Goal: Obtain resource: Download file/media

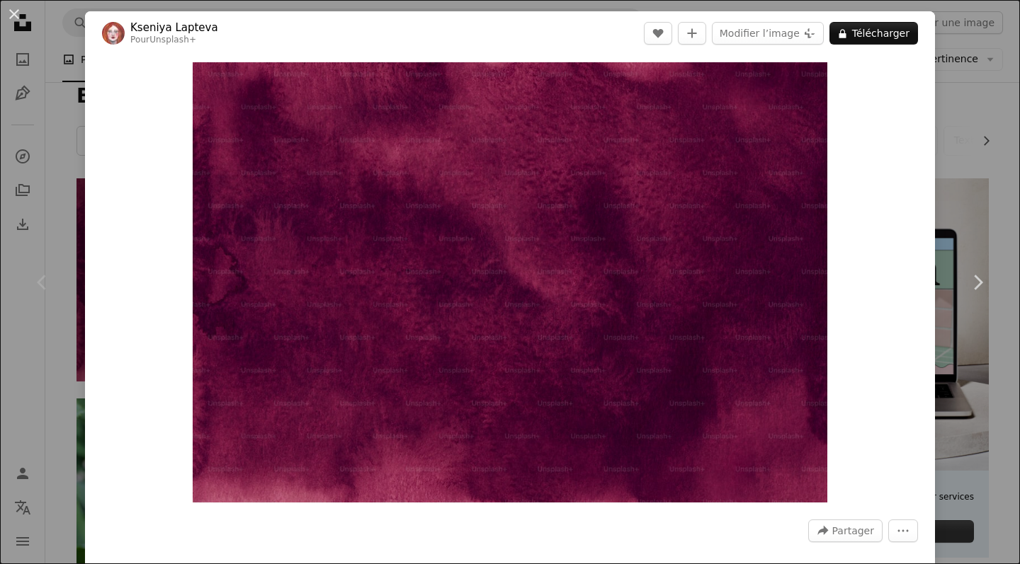
scroll to position [16, 0]
click at [963, 72] on div "An X shape Chevron left Chevron right [PERSON_NAME] Pour Unsplash+ A heart A pl…" at bounding box center [510, 282] width 1020 height 564
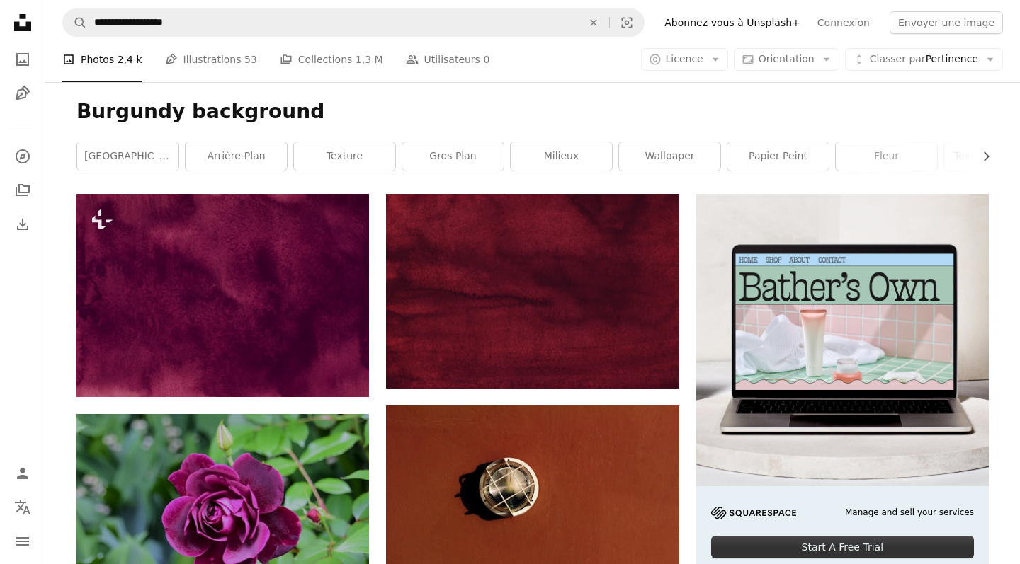
scroll to position [0, 0]
click at [703, 60] on span "Licence" at bounding box center [685, 58] width 38 height 11
click at [701, 179] on link "Gratuite" at bounding box center [712, 172] width 116 height 25
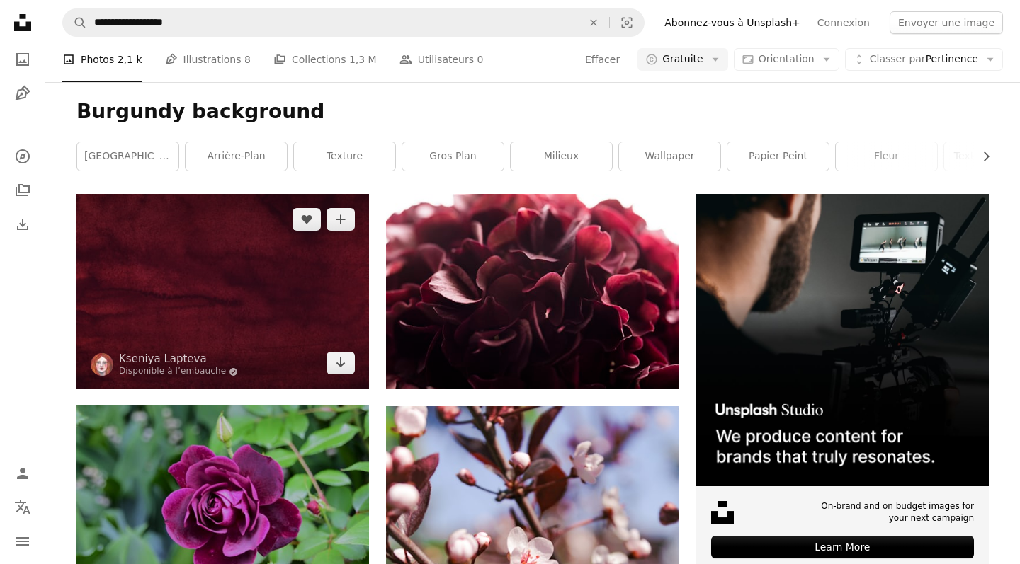
click at [200, 299] on img at bounding box center [222, 291] width 292 height 195
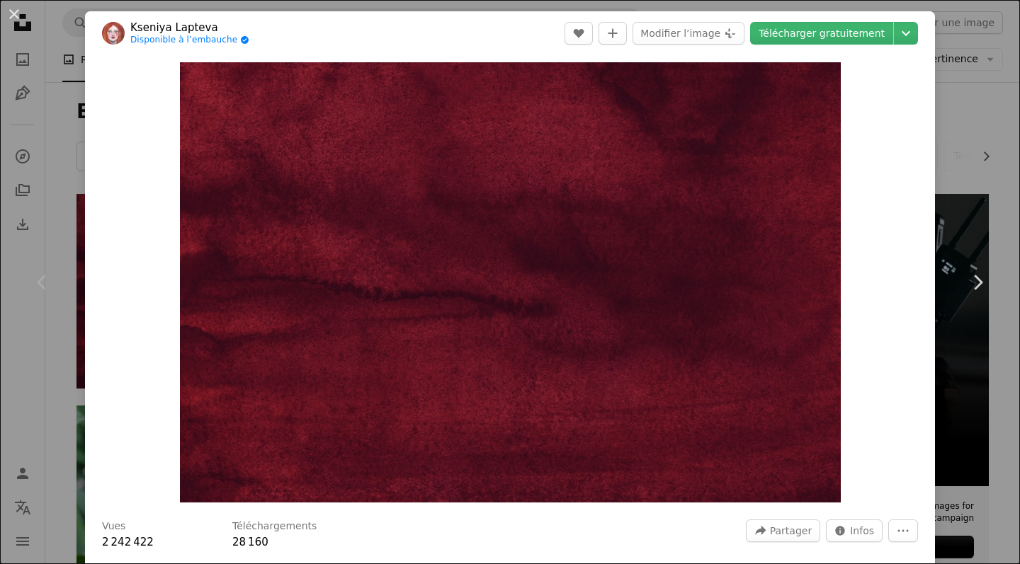
click at [42, 265] on div "Chevron left" at bounding box center [42, 283] width 85 height 136
click at [984, 106] on div "An X shape Chevron left Chevron right [PERSON_NAME] Disponible à l’embauche A c…" at bounding box center [510, 282] width 1020 height 564
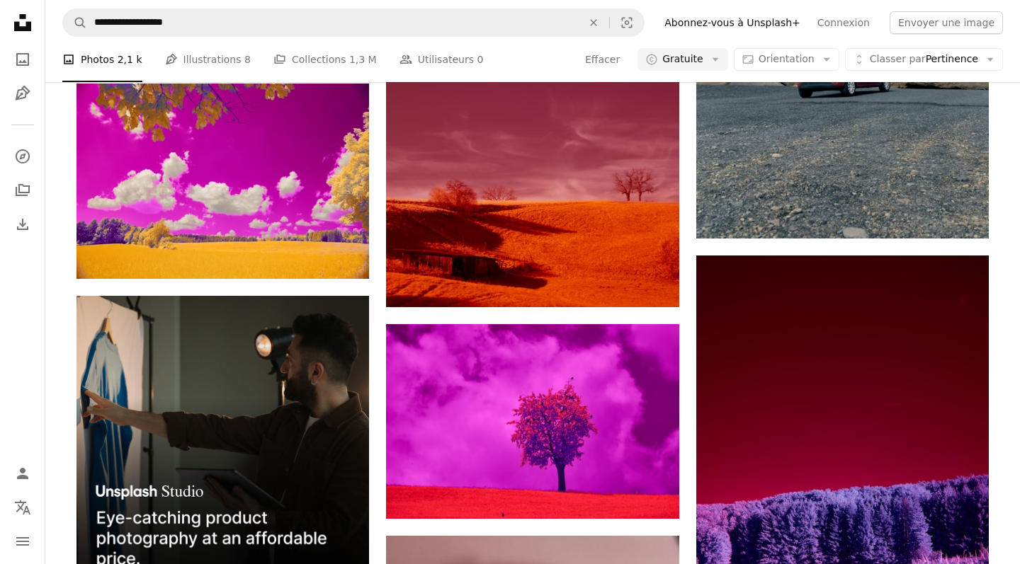
scroll to position [4155, 0]
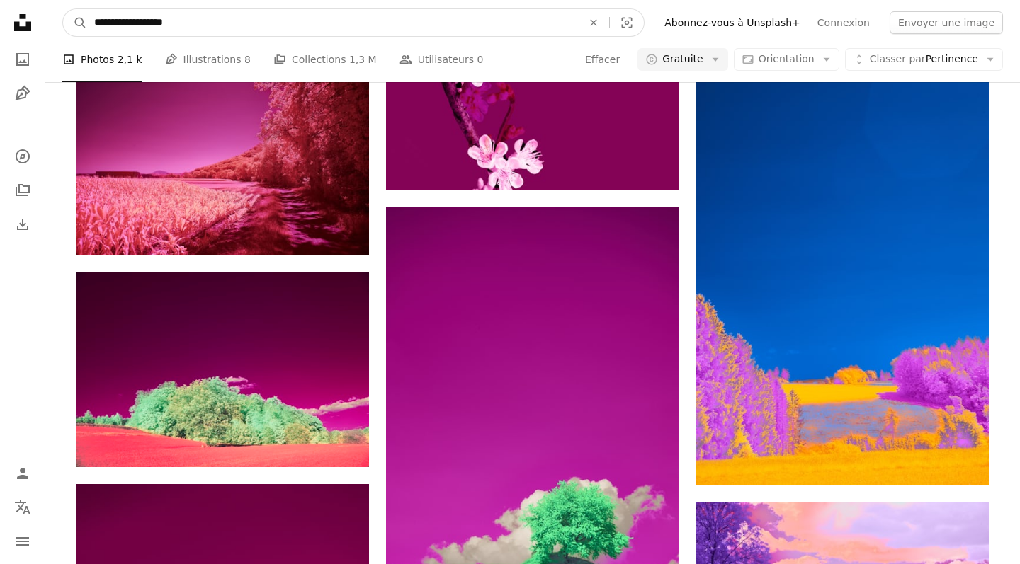
click at [138, 25] on input "**********" at bounding box center [332, 22] width 491 height 27
drag, startPoint x: 138, startPoint y: 25, endPoint x: 89, endPoint y: 24, distance: 49.6
click at [89, 24] on input "**********" at bounding box center [332, 22] width 491 height 27
type input "**********"
click at [75, 23] on button "A magnifying glass" at bounding box center [75, 22] width 24 height 27
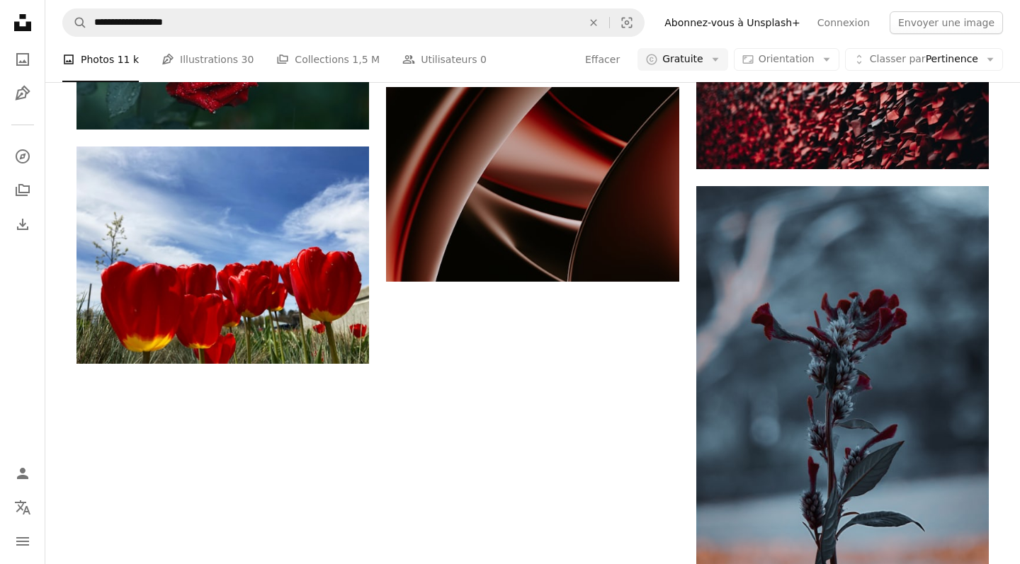
scroll to position [2163, 0]
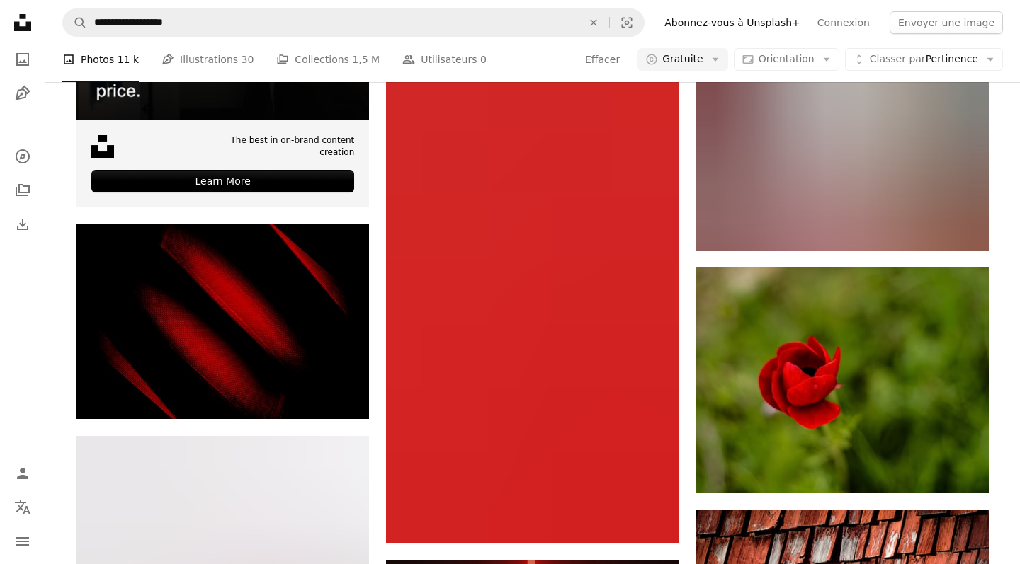
scroll to position [3320, 0]
